Goal: Task Accomplishment & Management: Use online tool/utility

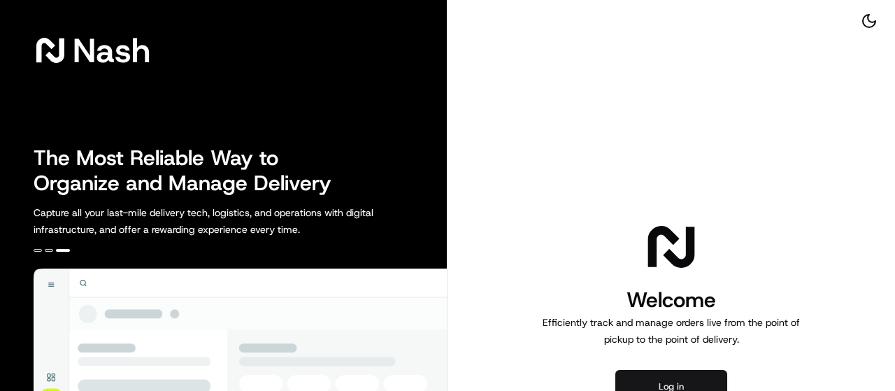
click at [645, 376] on button "Log in" at bounding box center [671, 387] width 112 height 34
